Goal: Obtain resource: Download file/media

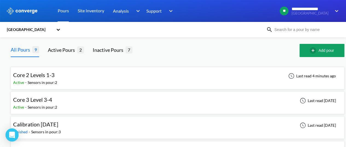
click at [72, 69] on div "Core 2 Levels 1-3 Active - Sensors in pour: 2 Last read 4 minutes ago" at bounding box center [178, 78] width 334 height 22
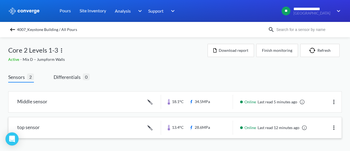
click at [84, 123] on link at bounding box center [174, 127] width 333 height 21
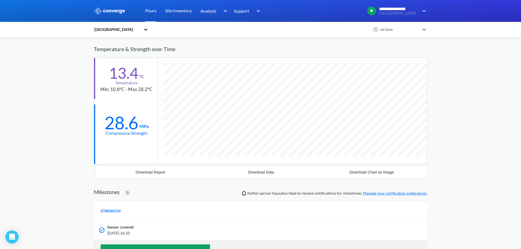
scroll to position [55, 0]
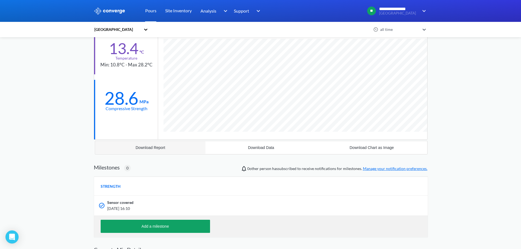
click at [160, 151] on button "Download Report" at bounding box center [150, 147] width 111 height 13
